Goal: Check status: Check status

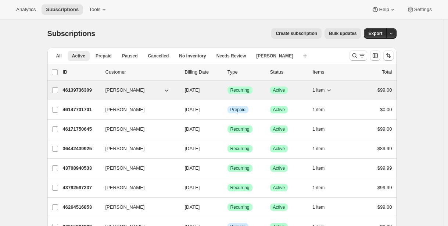
click at [85, 92] on p "46139736309" at bounding box center [81, 89] width 37 height 7
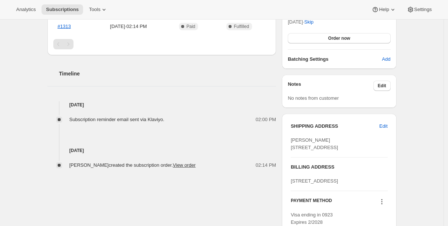
scroll to position [200, 0]
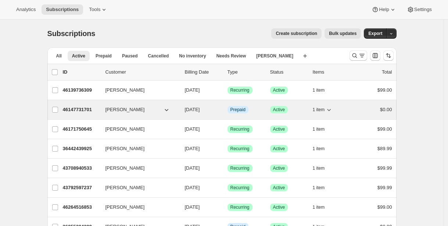
click at [78, 109] on p "46147731701" at bounding box center [81, 109] width 37 height 7
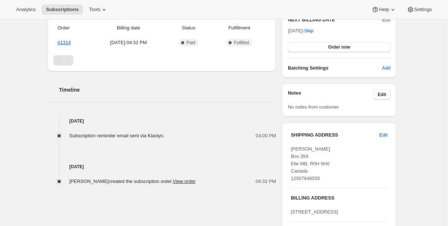
scroll to position [244, 0]
